Goal: Information Seeking & Learning: Learn about a topic

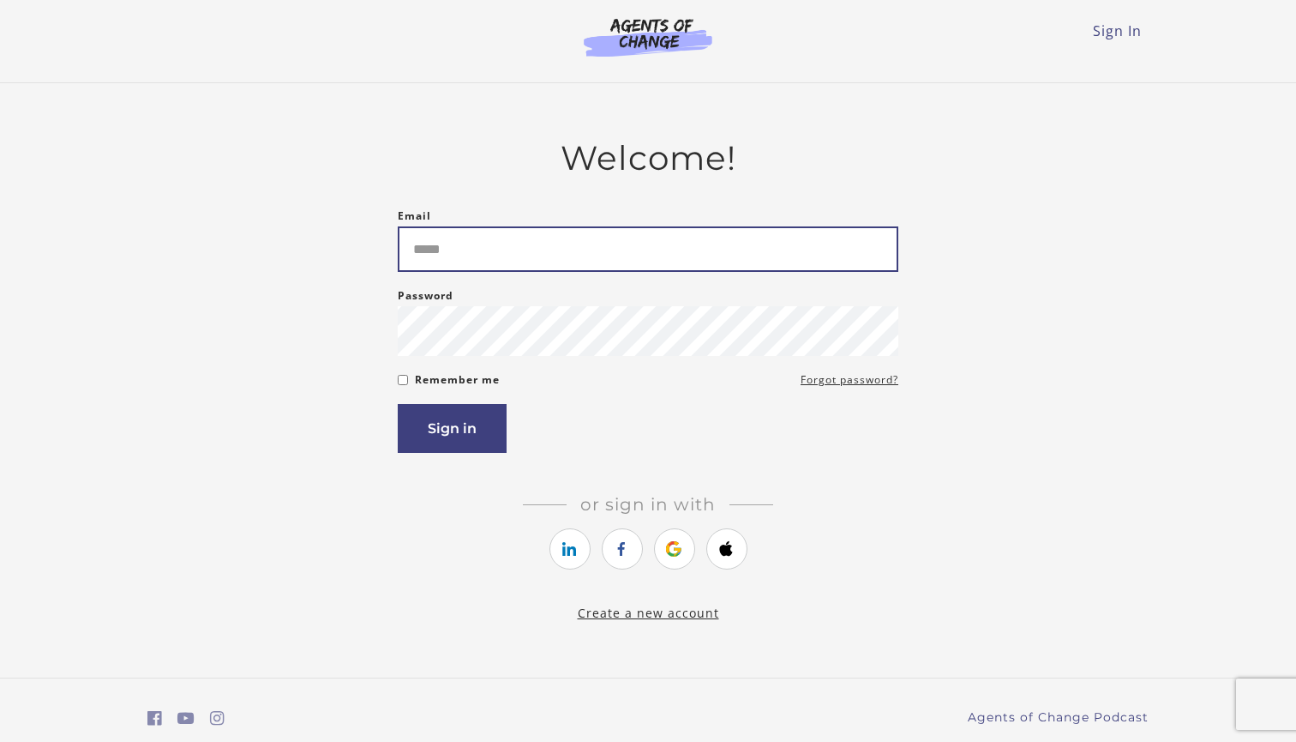
paste input "**********"
type input "**********"
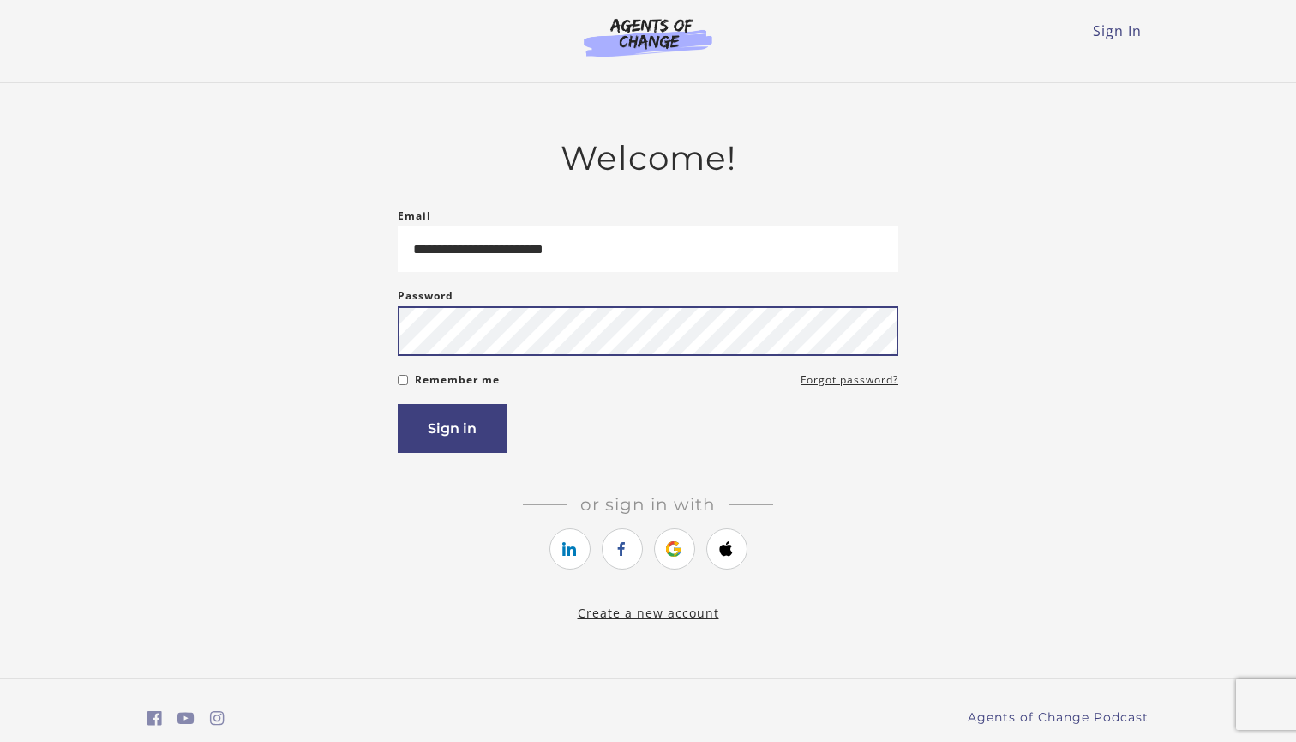
click at [452, 431] on button "Sign in" at bounding box center [452, 428] width 109 height 49
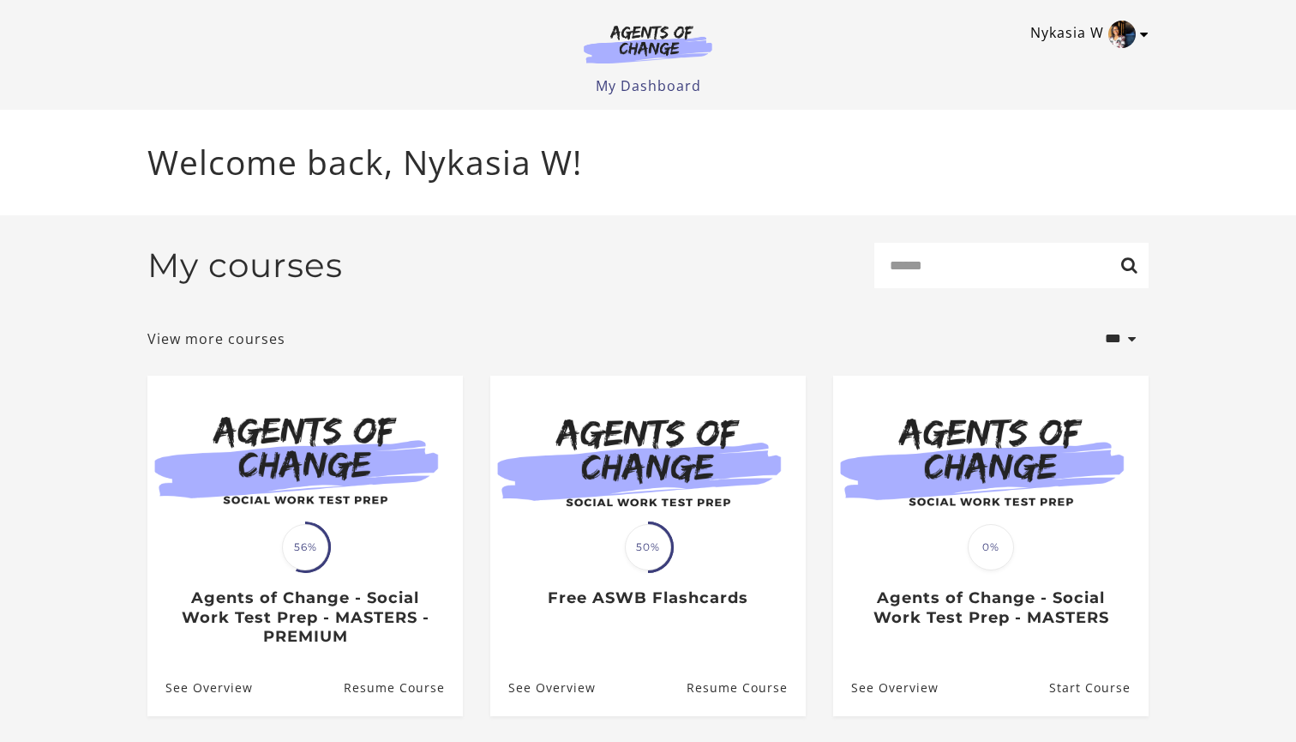
click at [1138, 33] on link "Nykasia W" at bounding box center [1085, 34] width 110 height 27
click at [1091, 66] on link "My Account" at bounding box center [1077, 62] width 151 height 29
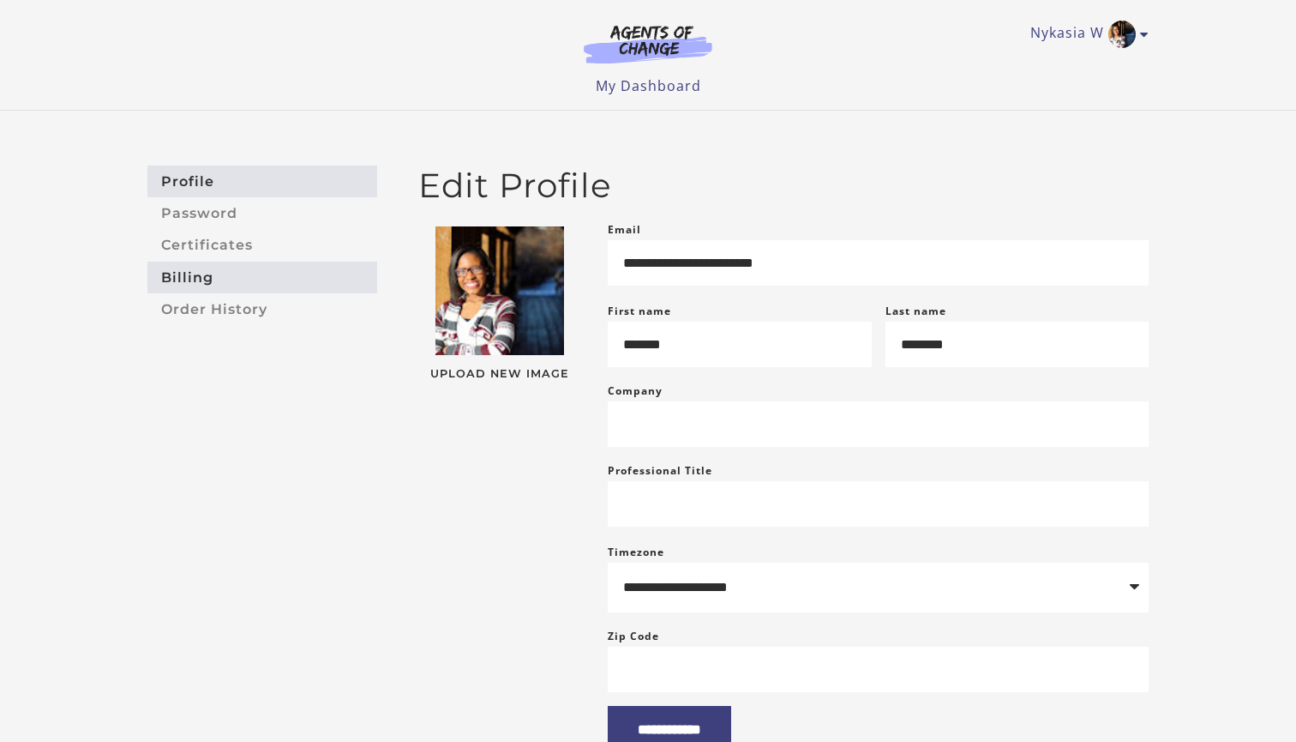
click at [218, 283] on link "Billing" at bounding box center [262, 277] width 230 height 32
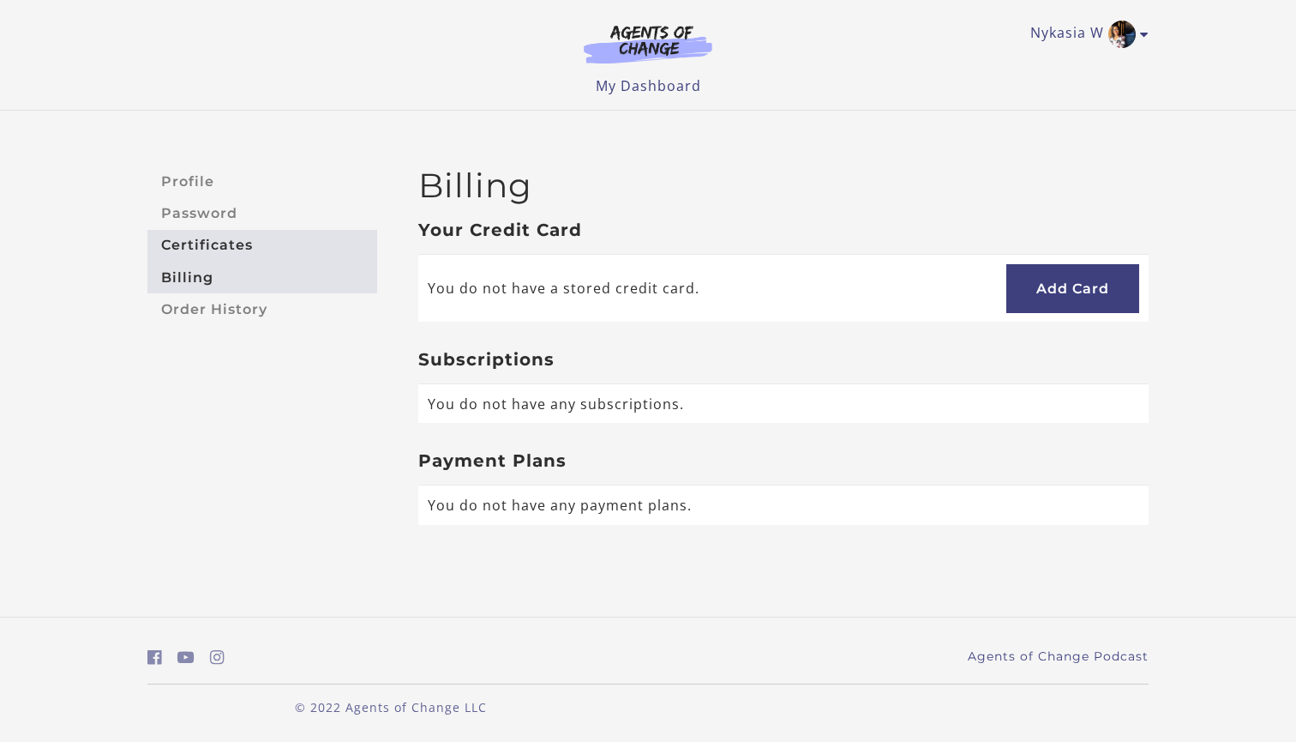
click at [230, 240] on link "Certificates" at bounding box center [262, 246] width 230 height 32
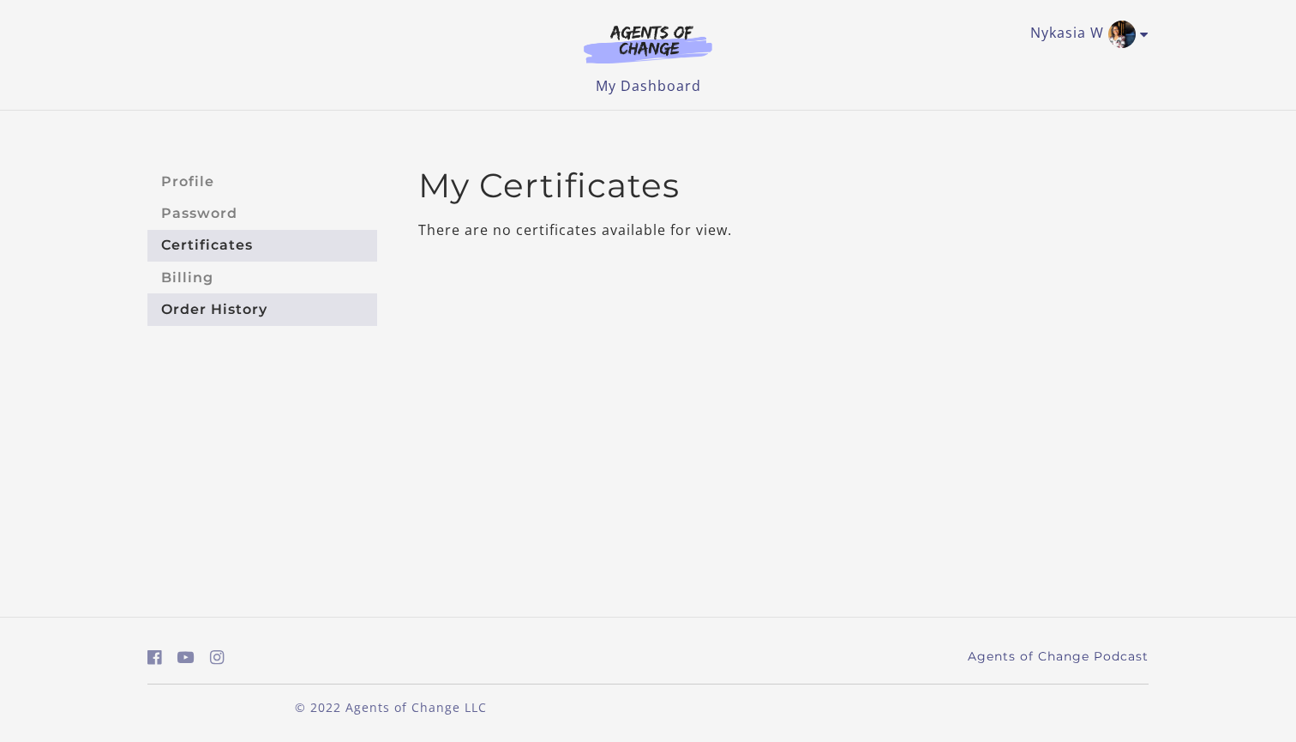
click at [241, 306] on link "Order History" at bounding box center [262, 309] width 230 height 32
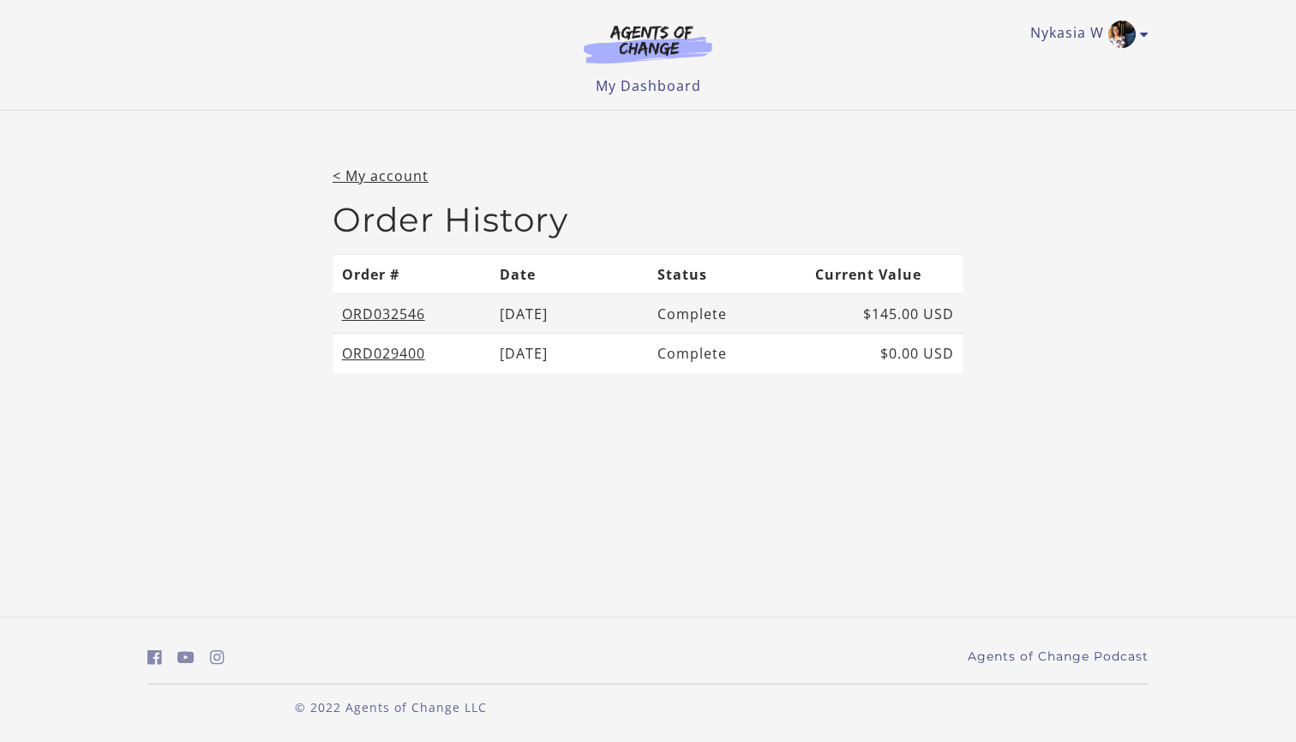
click at [495, 302] on td "01/15/2025" at bounding box center [569, 313] width 158 height 39
click at [419, 314] on link "ORD032546" at bounding box center [383, 313] width 83 height 19
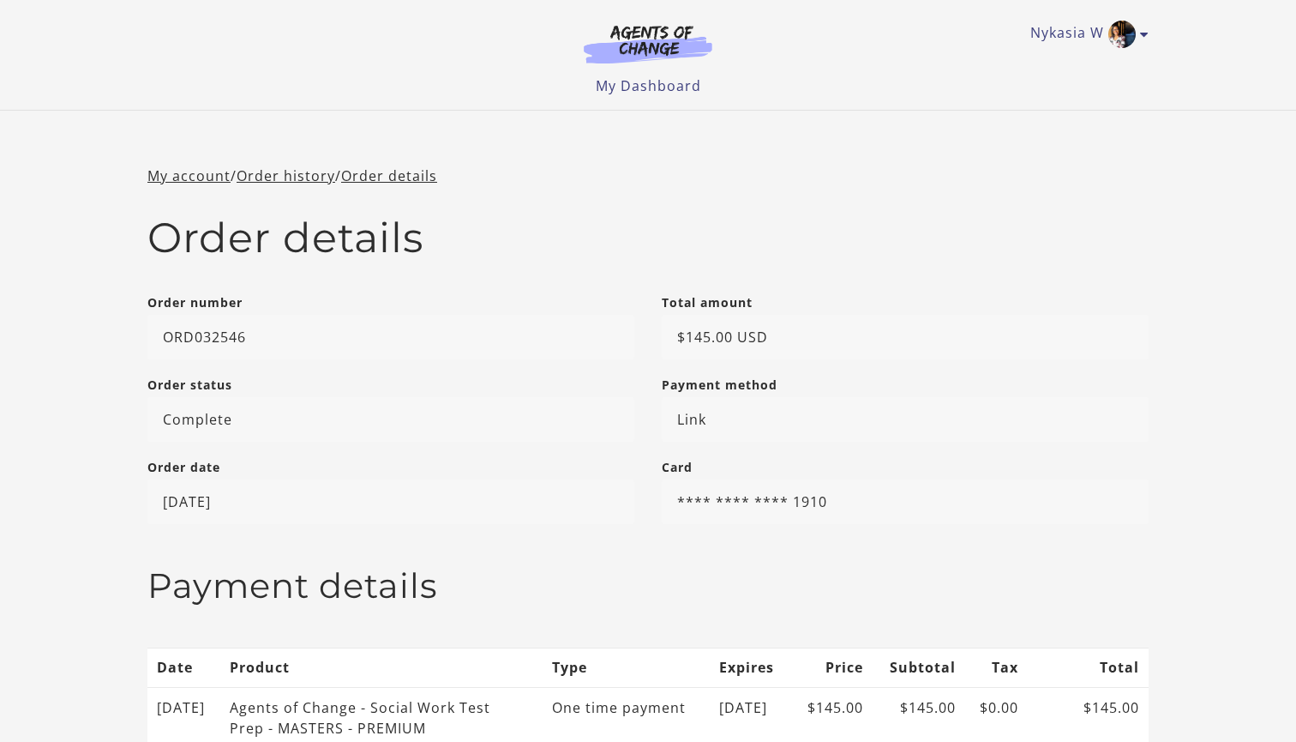
click at [211, 185] on main "My account / Order history / Order details Order details Order number ORD032546…" at bounding box center [648, 514] width 1029 height 698
click at [211, 176] on link "My account" at bounding box center [188, 175] width 83 height 19
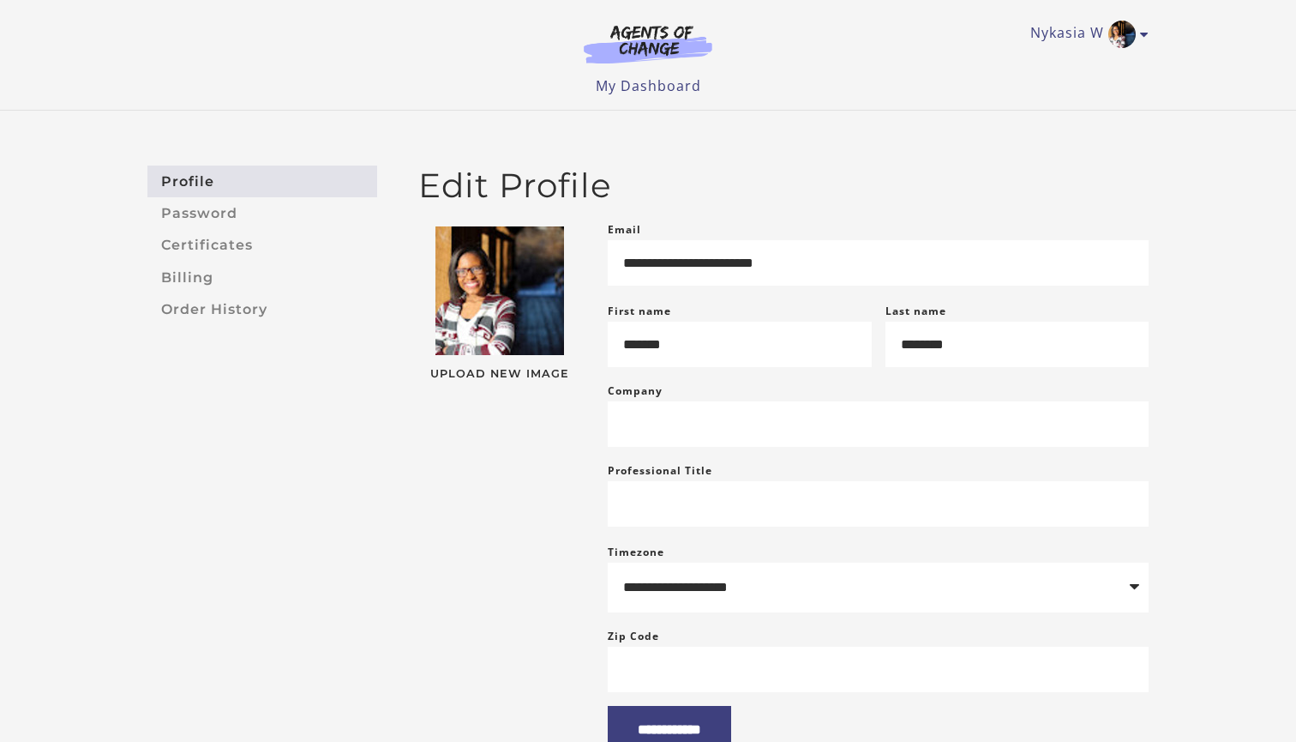
click at [609, 55] on img at bounding box center [648, 43] width 165 height 39
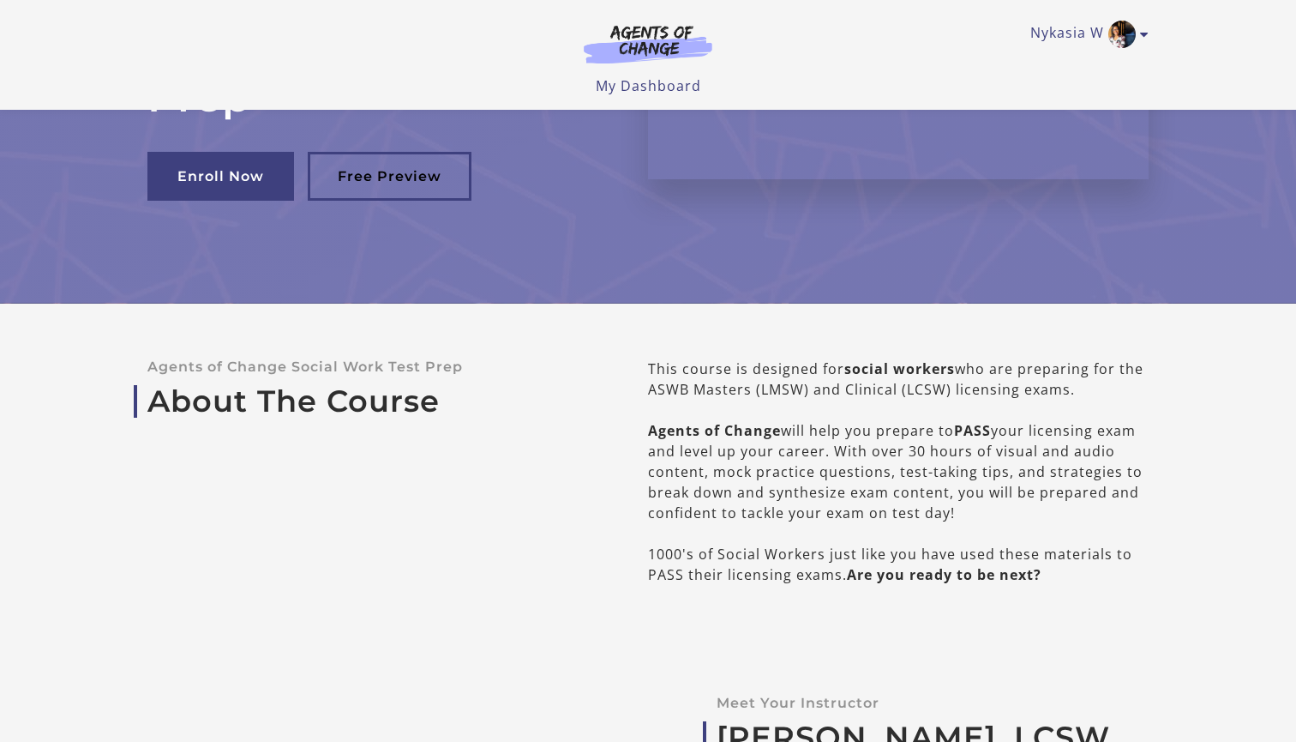
scroll to position [284, 0]
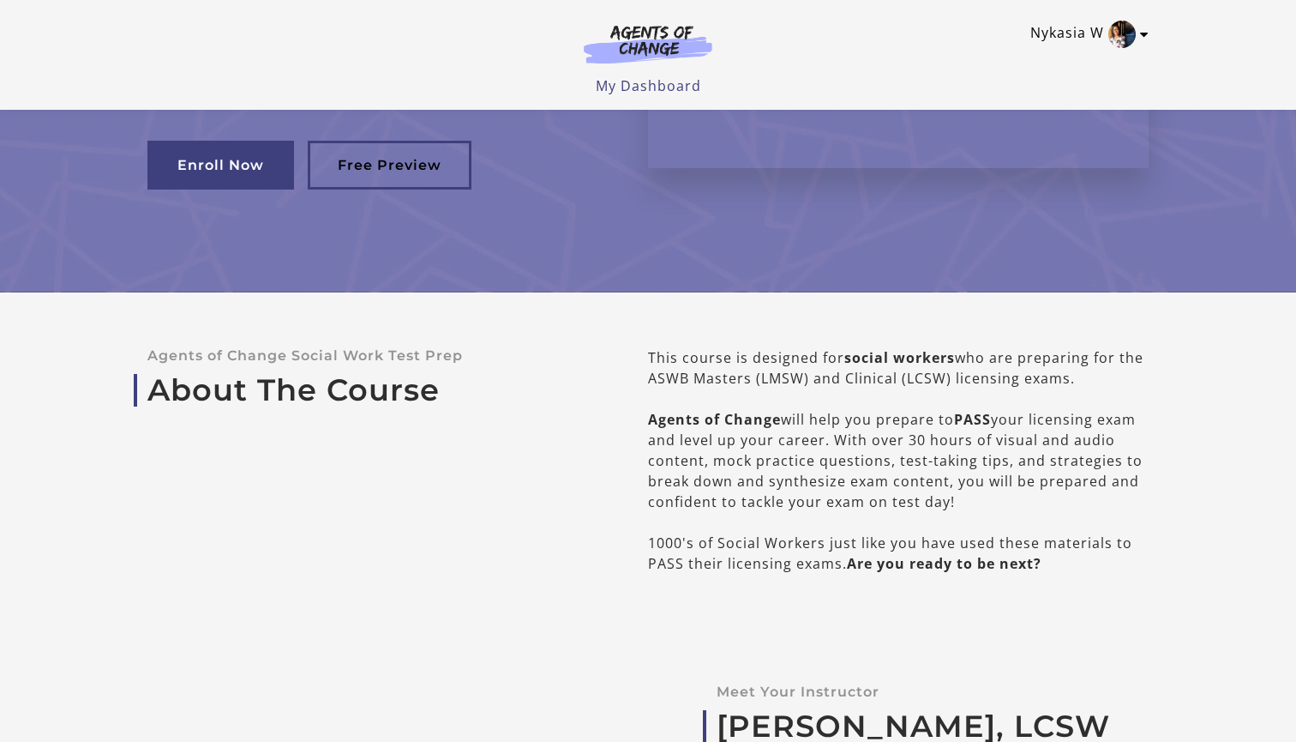
click at [1079, 30] on link "Nykasia W" at bounding box center [1085, 34] width 110 height 27
click at [1078, 68] on link "My Account" at bounding box center [1077, 62] width 151 height 29
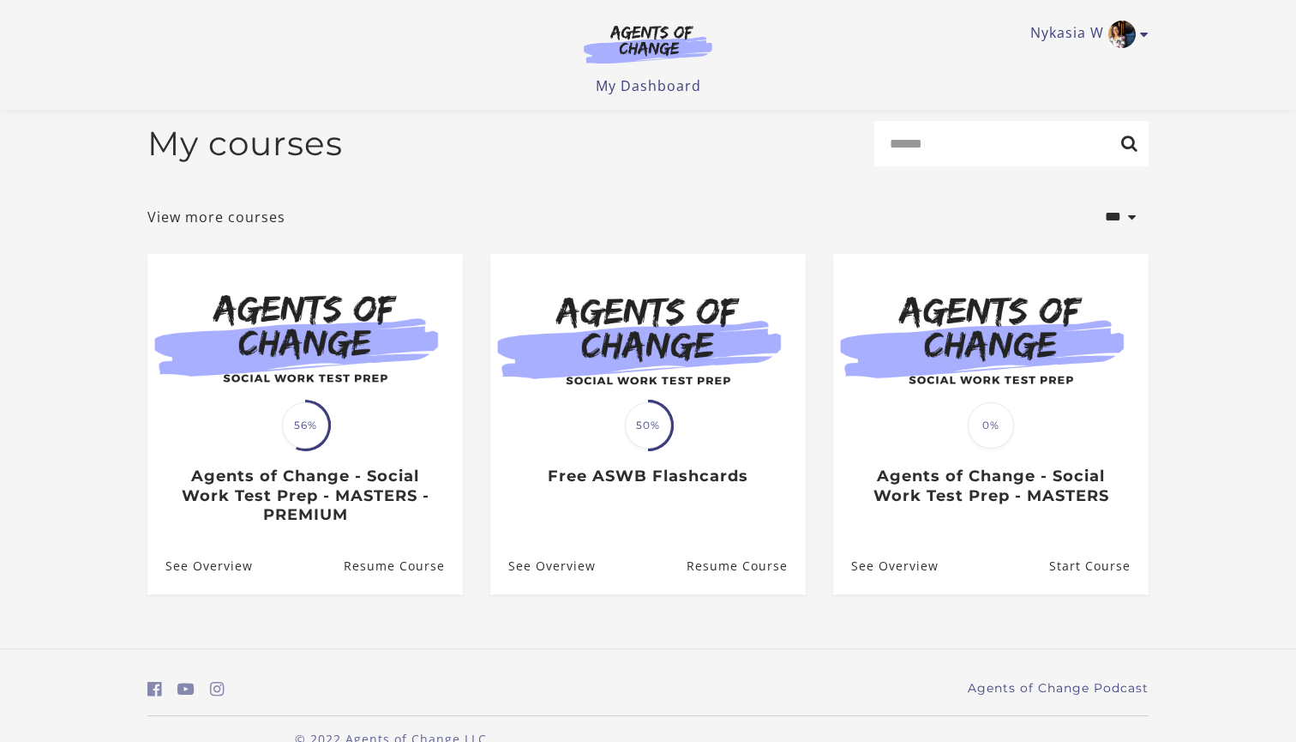
scroll to position [14, 0]
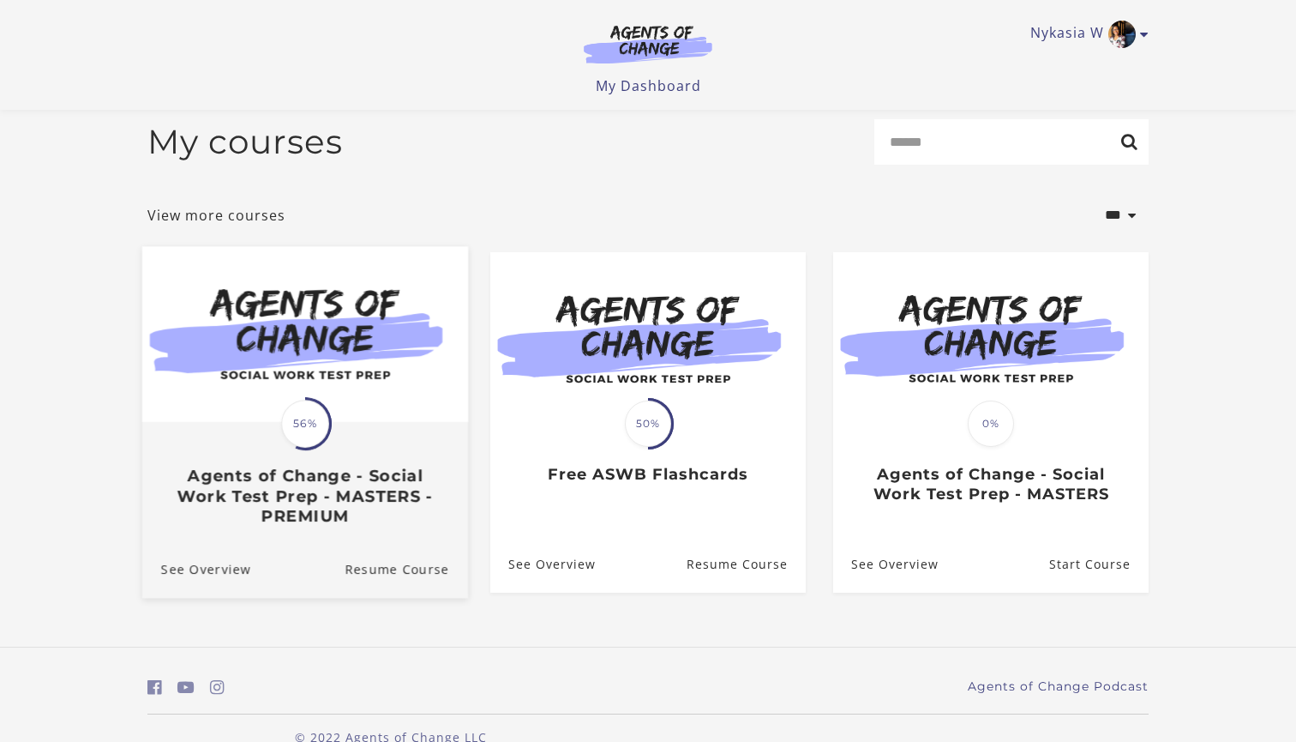
click at [335, 494] on h3 "Agents of Change - Social Work Test Prep - MASTERS - PREMIUM" at bounding box center [305, 495] width 288 height 60
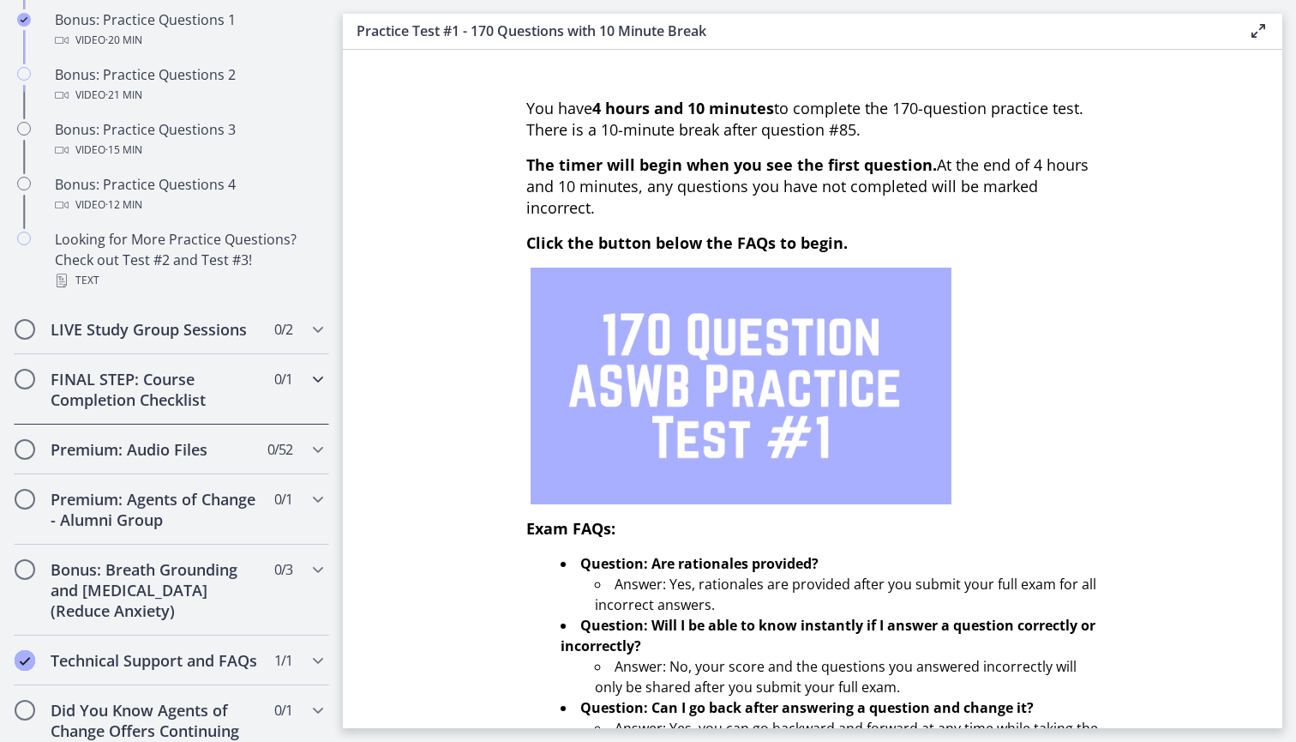
scroll to position [1190, 0]
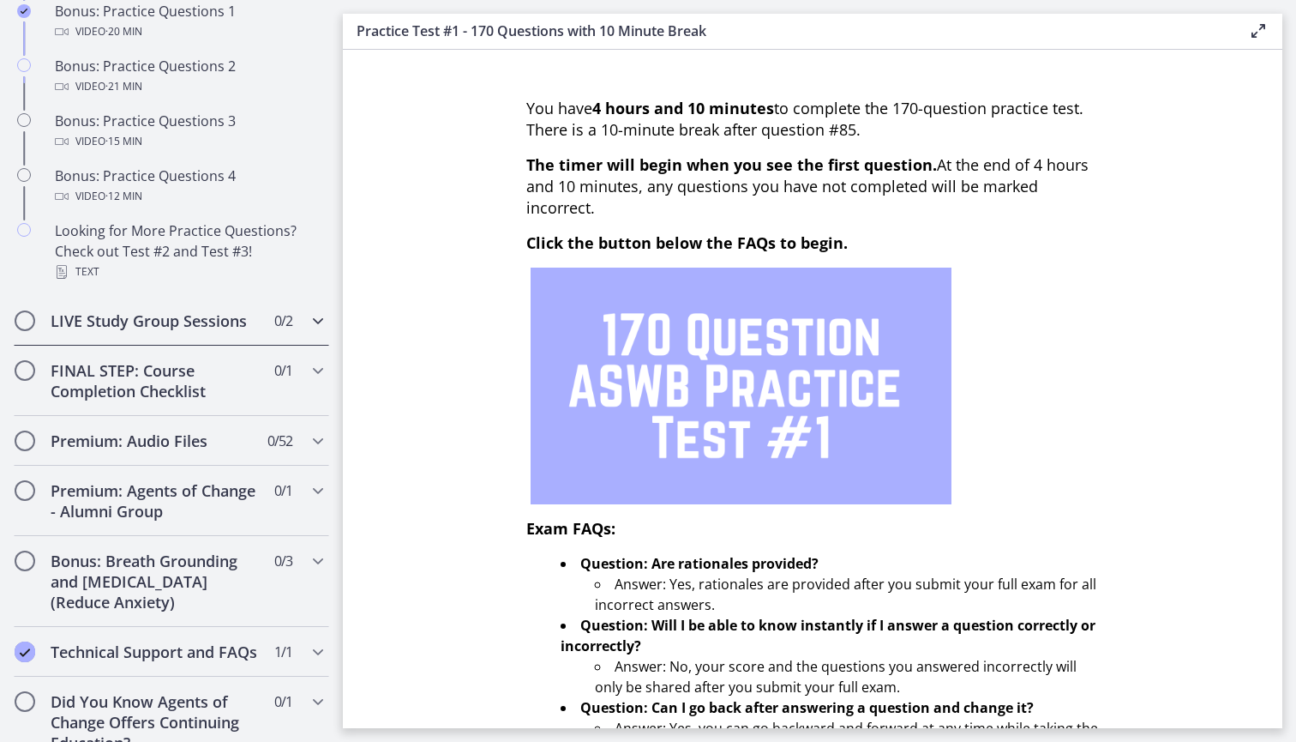
click at [253, 305] on div "LIVE Study Group Sessions 0 / 2 Completed" at bounding box center [171, 321] width 315 height 50
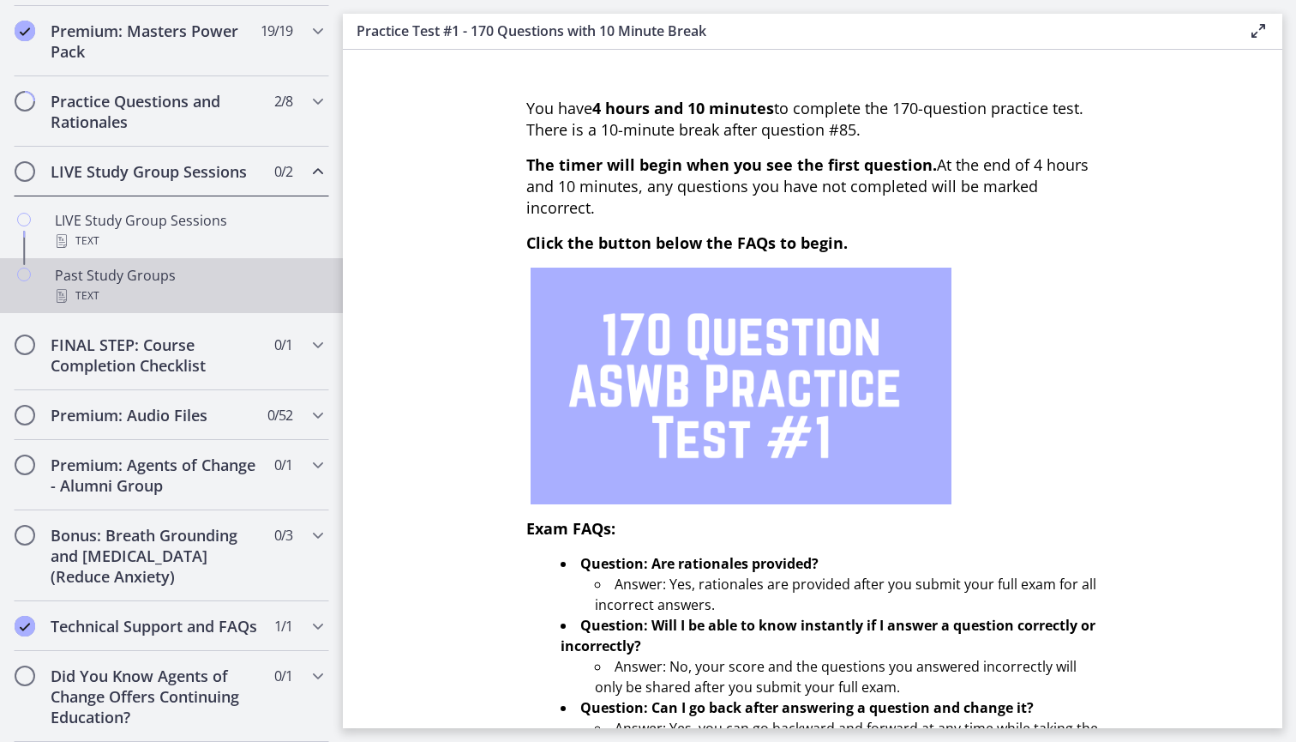
scroll to position [825, 0]
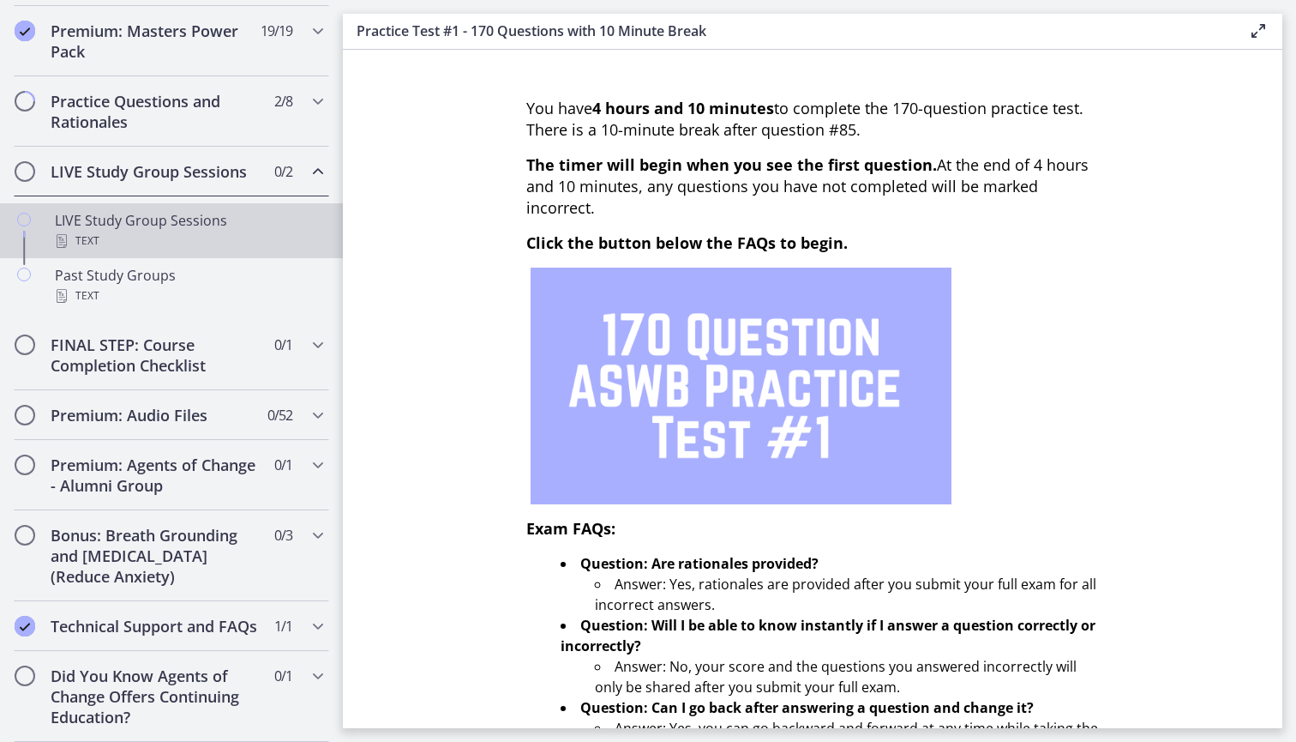
click at [217, 242] on div "Text" at bounding box center [188, 241] width 267 height 21
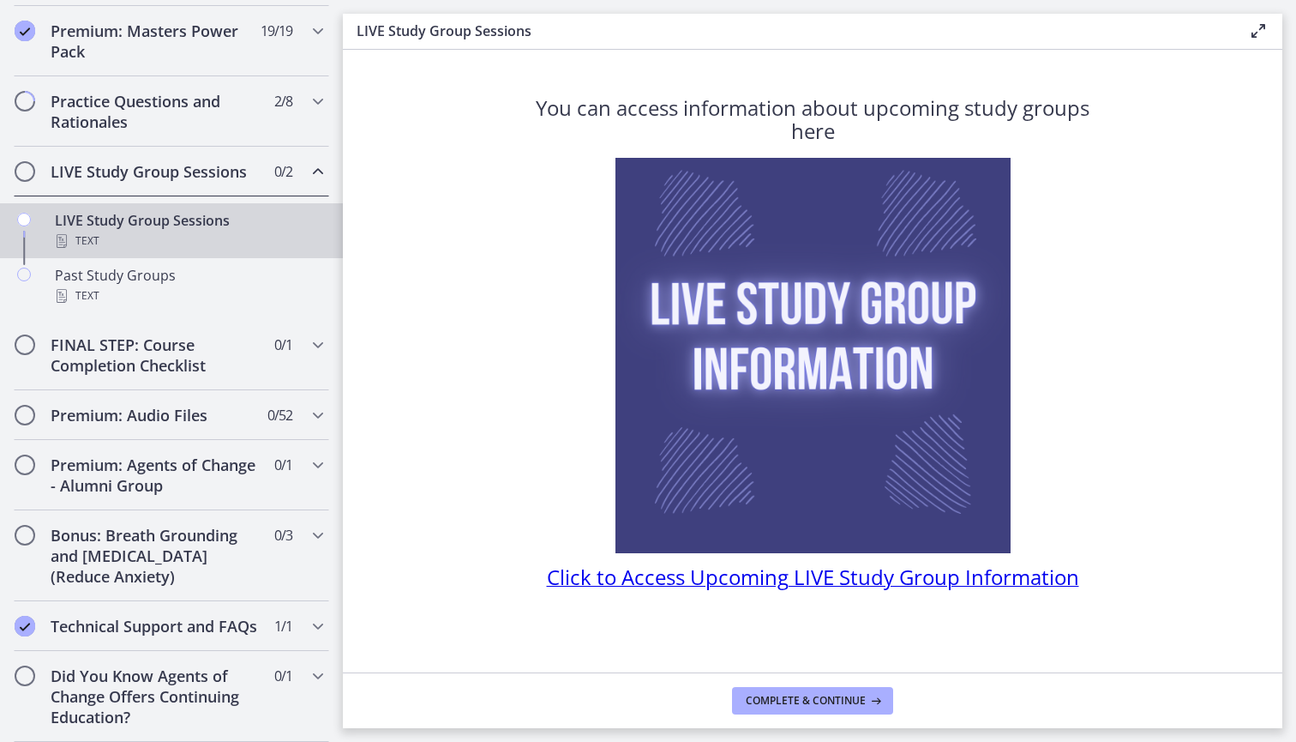
click at [642, 582] on span "Click to Access Upcoming LIVE Study Group Information" at bounding box center [813, 576] width 532 height 28
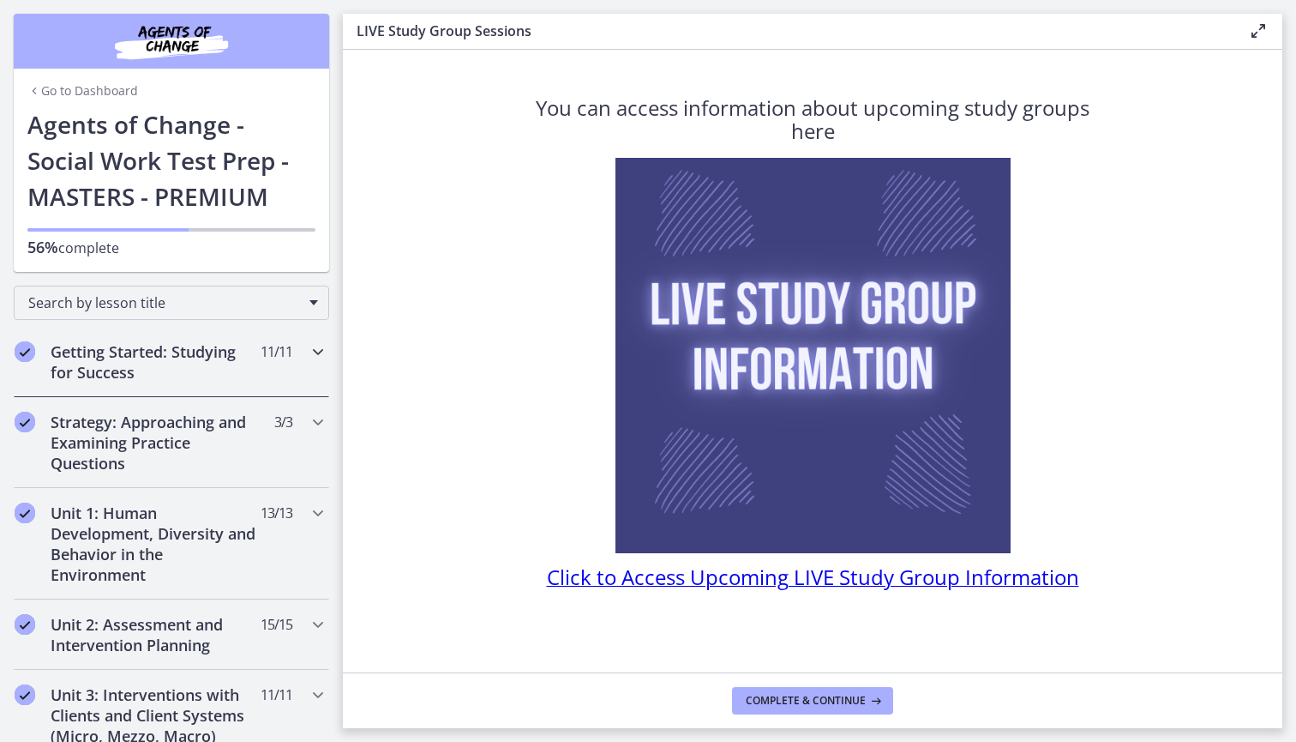
click at [183, 361] on h2 "Getting Started: Studying for Success" at bounding box center [155, 361] width 209 height 41
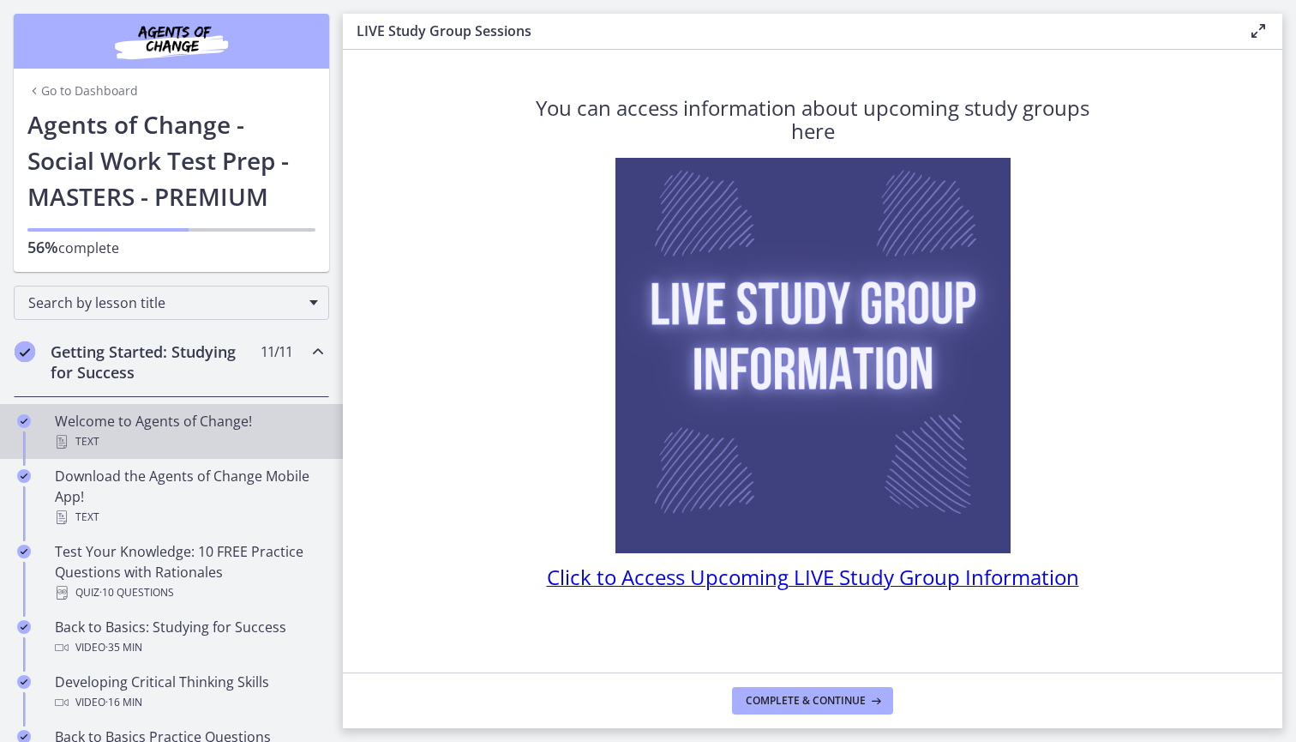
click at [178, 414] on div "Welcome to Agents of Change! Text" at bounding box center [188, 431] width 267 height 41
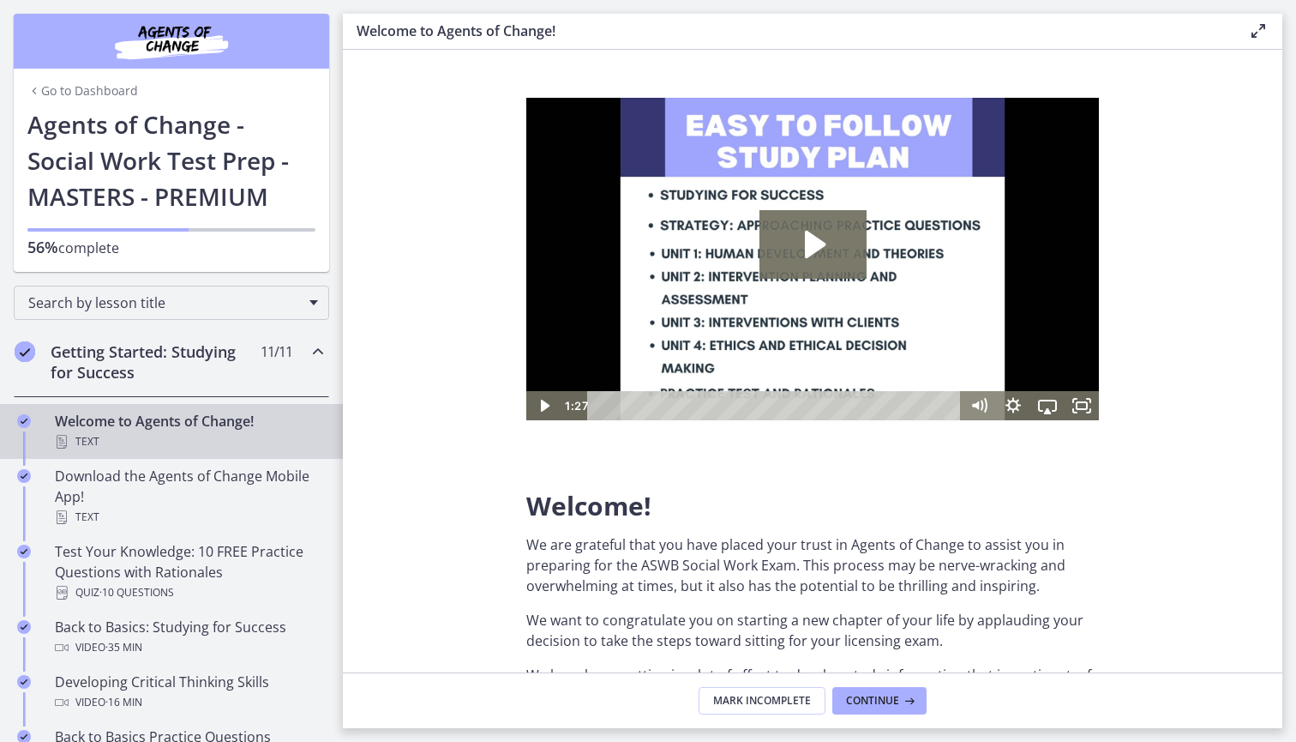
click at [177, 367] on h2 "Getting Started: Studying for Success" at bounding box center [155, 361] width 209 height 41
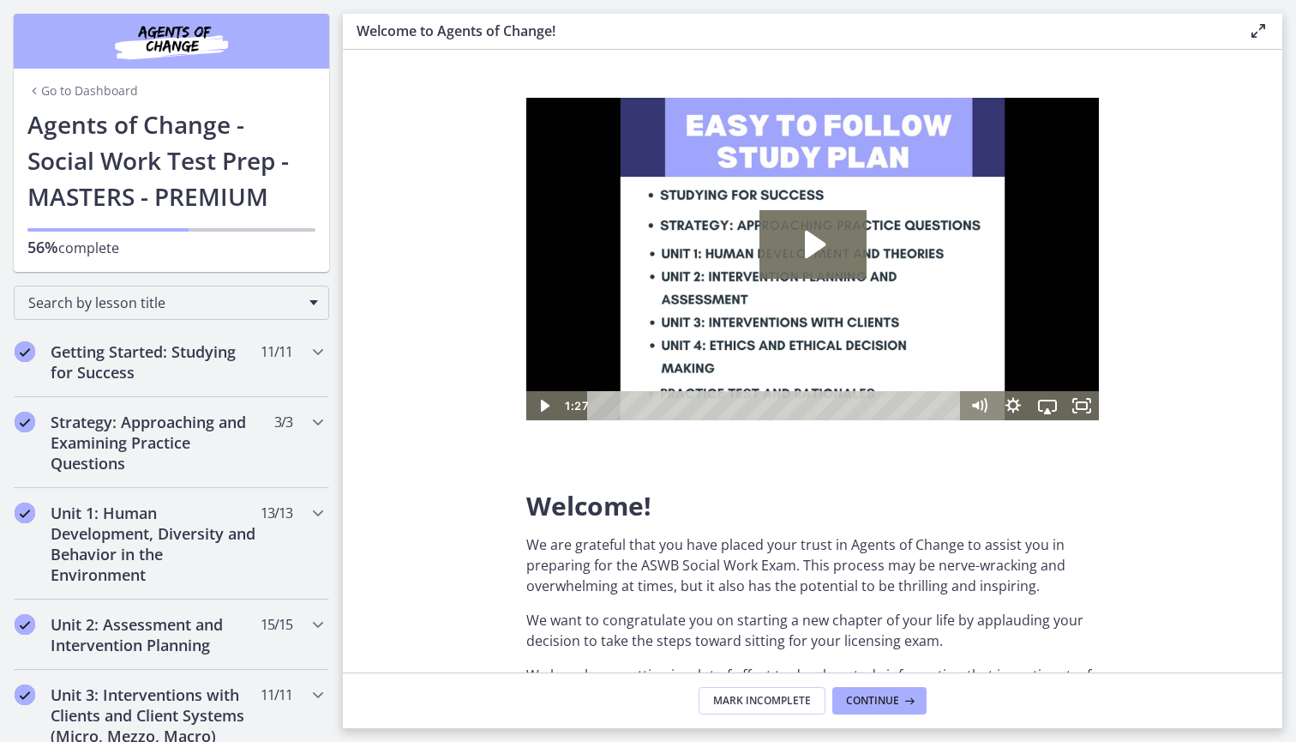
click at [1261, 28] on icon at bounding box center [1258, 31] width 21 height 21
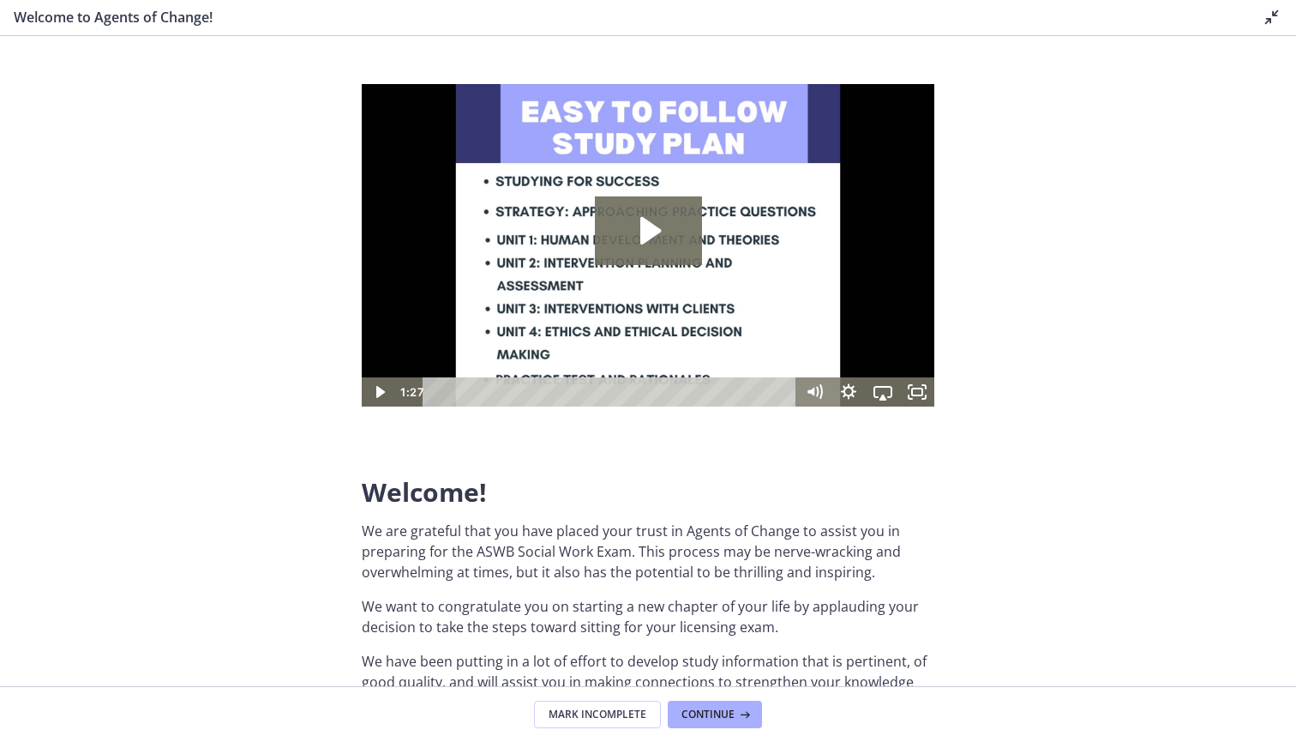
click at [1260, 22] on div "Disable fullscreen" at bounding box center [1268, 17] width 27 height 21
click at [1273, 16] on icon at bounding box center [1272, 17] width 21 height 21
